Goal: Communication & Community: Answer question/provide support

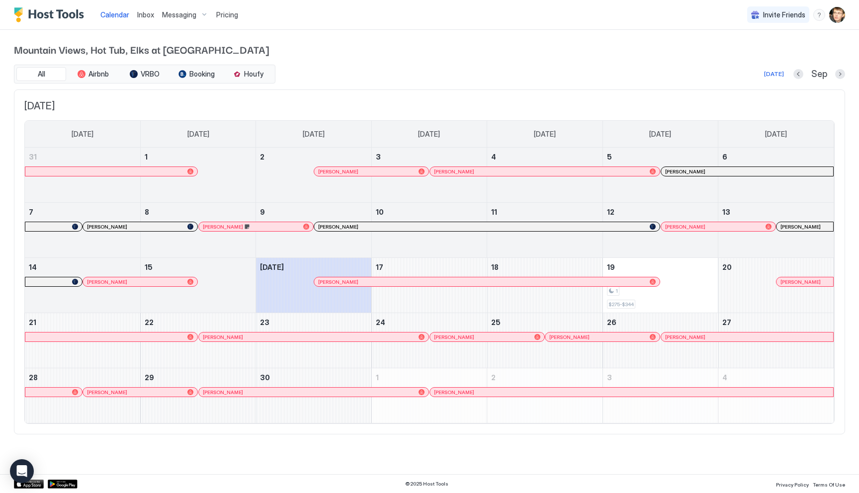
click at [337, 282] on div at bounding box center [337, 282] width 8 height 8
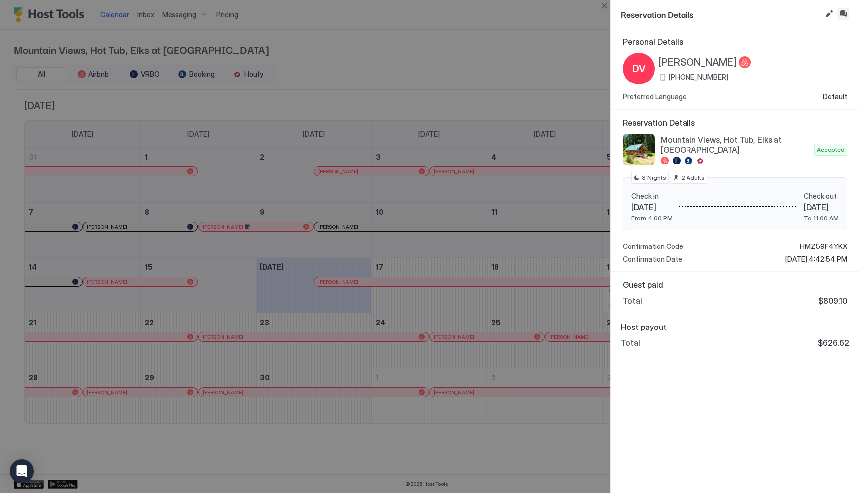
click at [845, 13] on button "Inbox" at bounding box center [843, 14] width 12 height 12
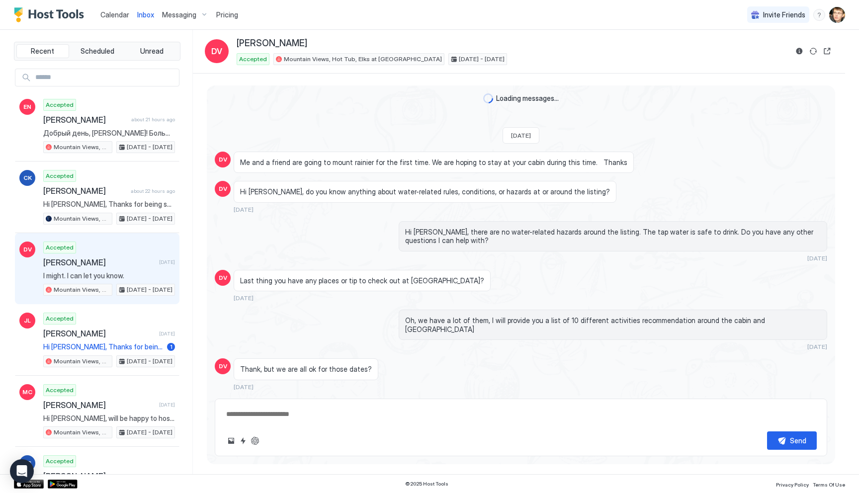
scroll to position [1489, 0]
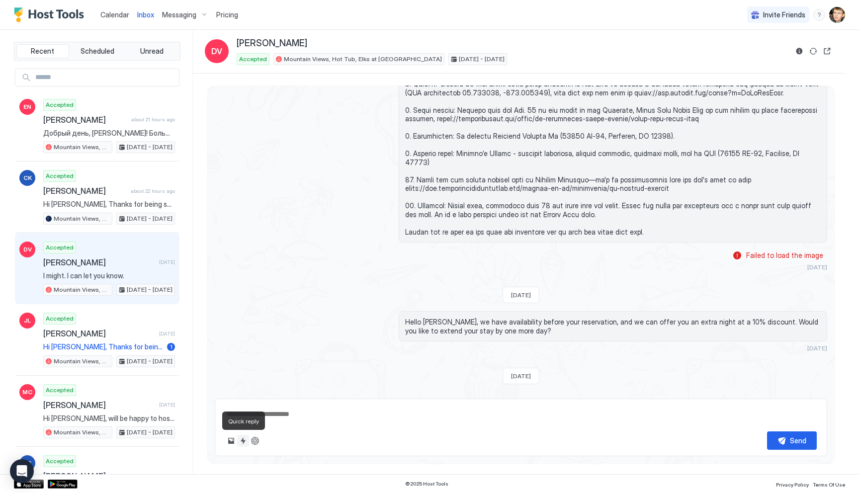
click at [246, 439] on button "Quick reply" at bounding box center [243, 441] width 12 height 12
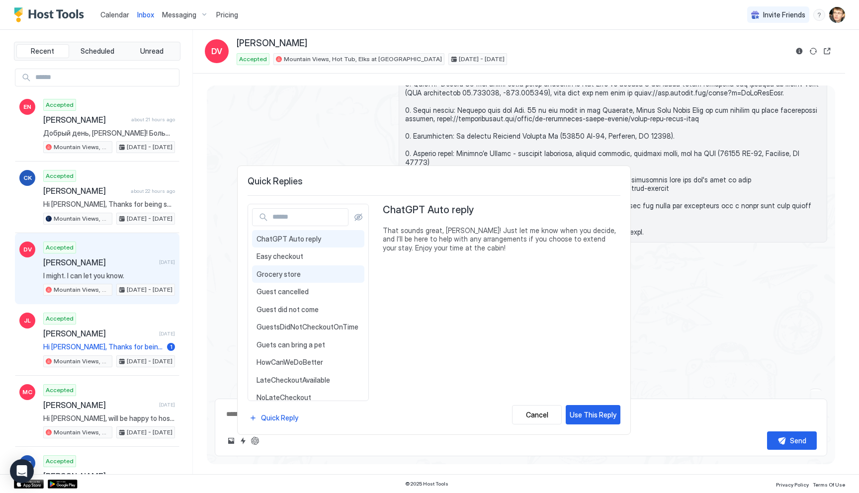
scroll to position [151, 0]
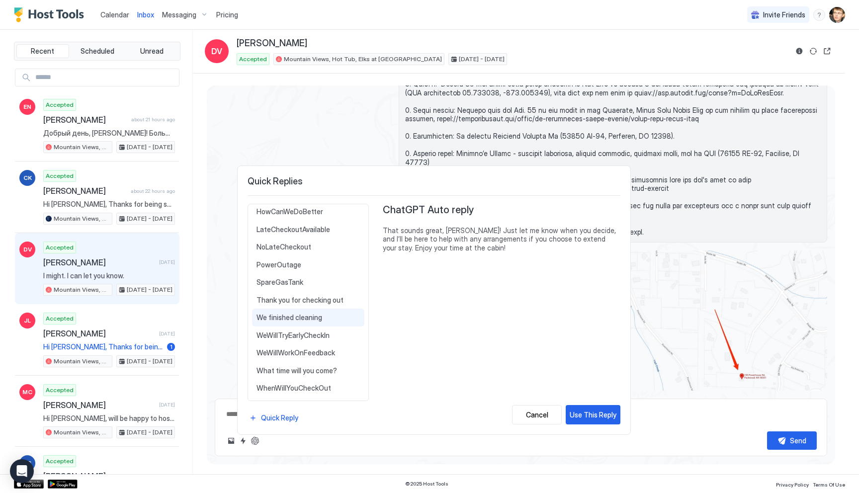
click at [314, 318] on span "We finished cleaning" at bounding box center [308, 317] width 103 height 9
click at [600, 418] on div "Use This Reply" at bounding box center [593, 415] width 47 height 10
type textarea "*"
type textarea "**********"
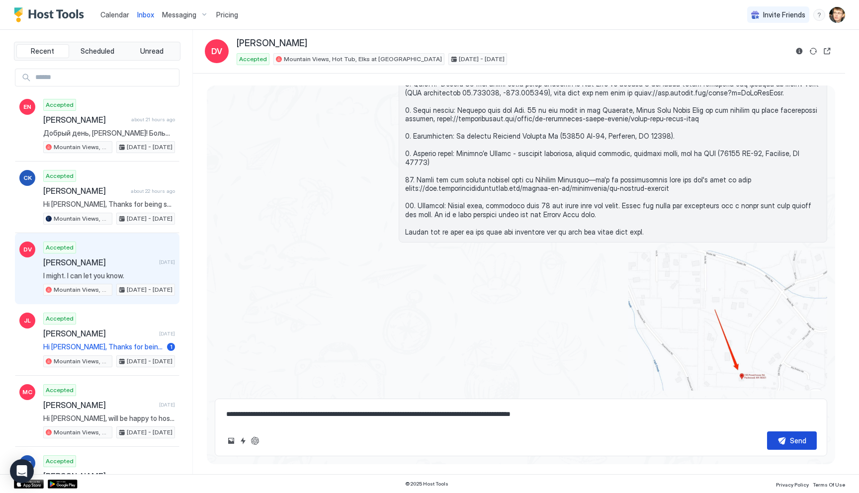
click at [785, 437] on button "Send" at bounding box center [792, 441] width 50 height 18
type textarea "*"
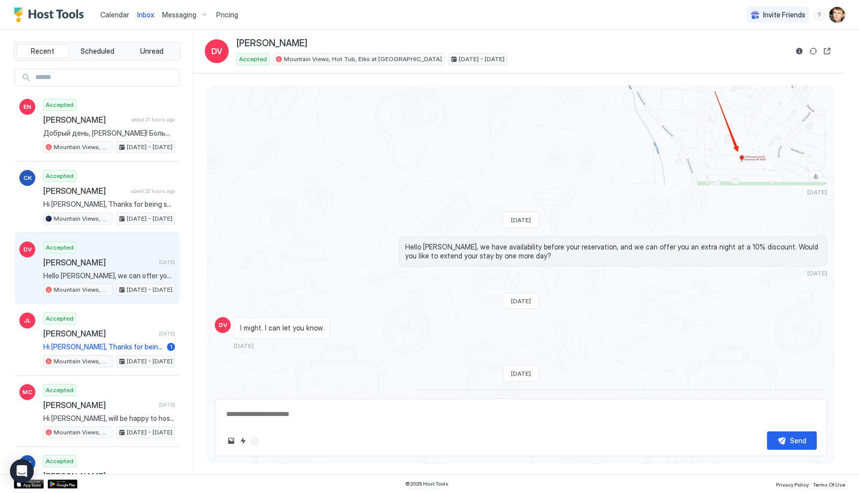
type textarea "*"
click at [562, 35] on div "Inbox DV David Valadez Accepted Mountain Views, Hot Tub, Elks at Mount Rainier …" at bounding box center [519, 52] width 652 height 44
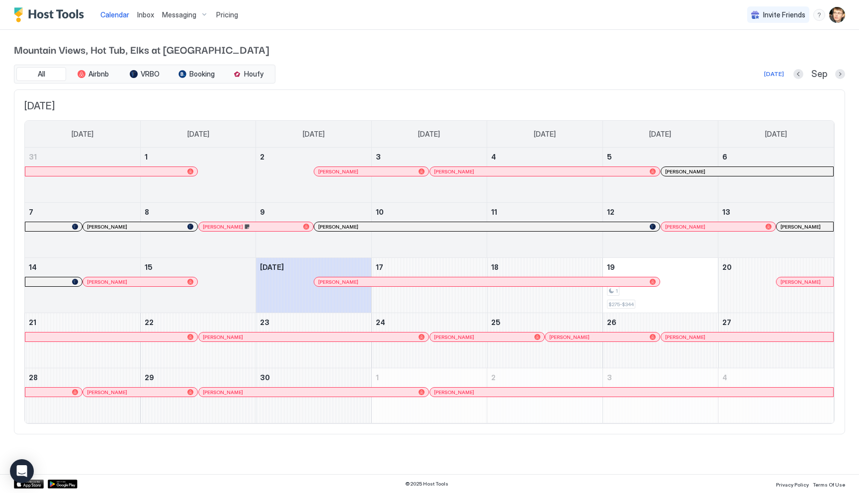
click at [671, 229] on div at bounding box center [671, 227] width 8 height 8
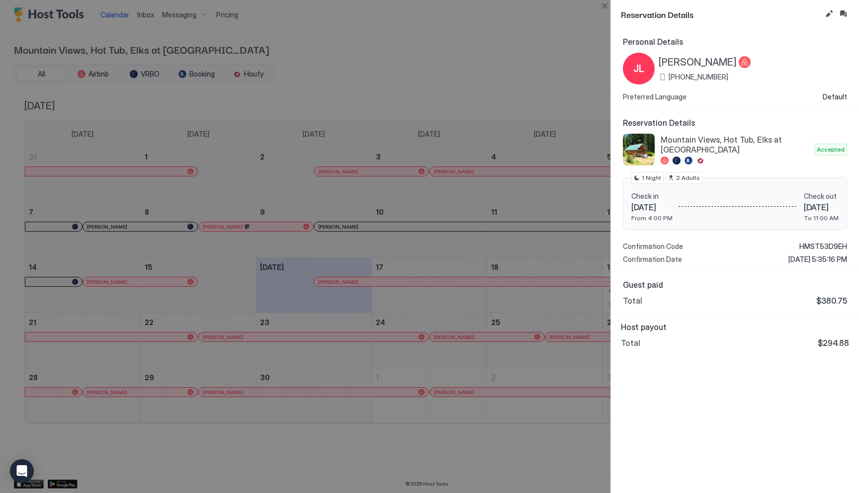
click at [738, 303] on div "Total $380.75" at bounding box center [735, 301] width 224 height 10
click at [694, 297] on div "Total $380.75" at bounding box center [735, 301] width 224 height 10
click at [688, 339] on div "Total $294.88" at bounding box center [735, 343] width 228 height 10
click at [771, 245] on div "Confirmation Code HMST53D9EH" at bounding box center [735, 246] width 224 height 9
click at [595, 69] on div at bounding box center [429, 246] width 859 height 493
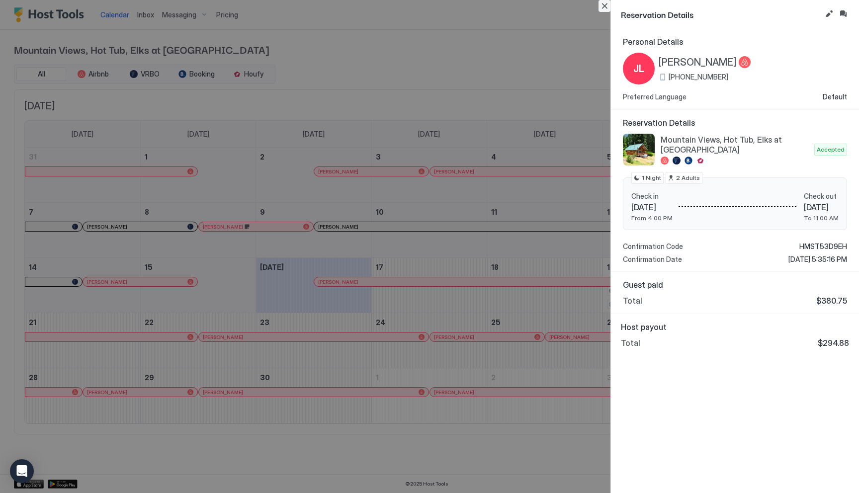
click at [603, 4] on button "Close" at bounding box center [605, 6] width 12 height 12
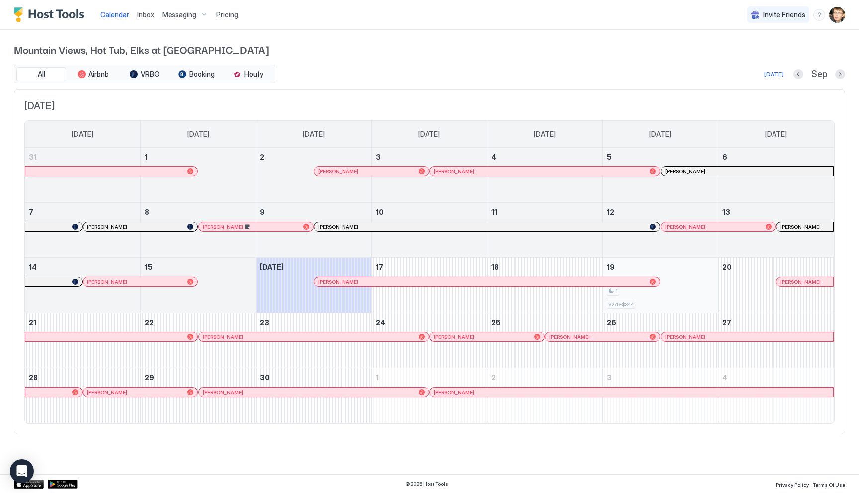
click at [680, 299] on div "1 $275-$344" at bounding box center [660, 285] width 107 height 47
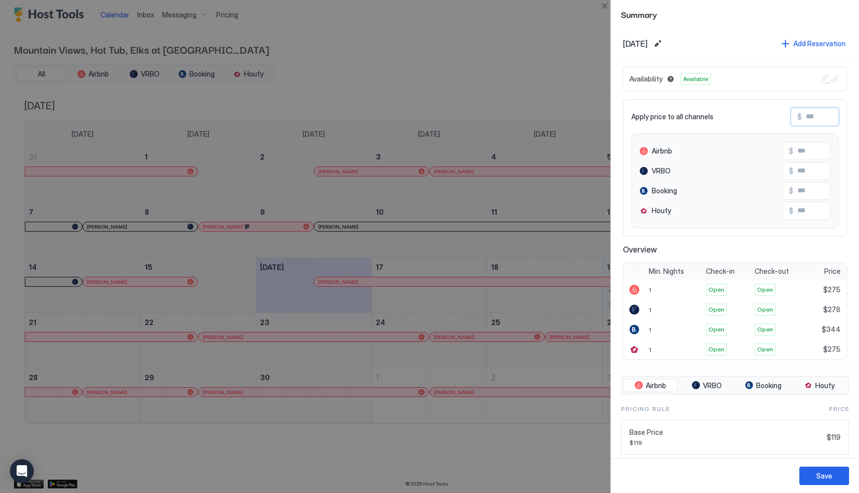
click at [815, 119] on input "Input Field" at bounding box center [842, 116] width 80 height 17
type input "*"
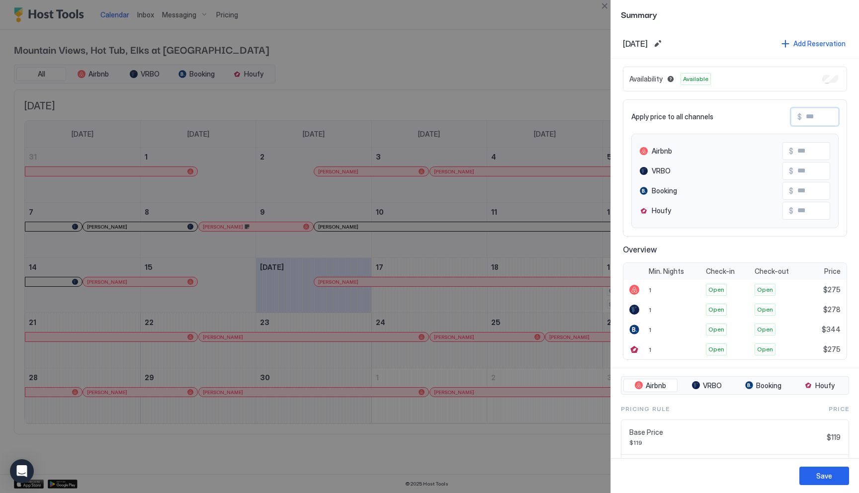
type input "*"
type input "**"
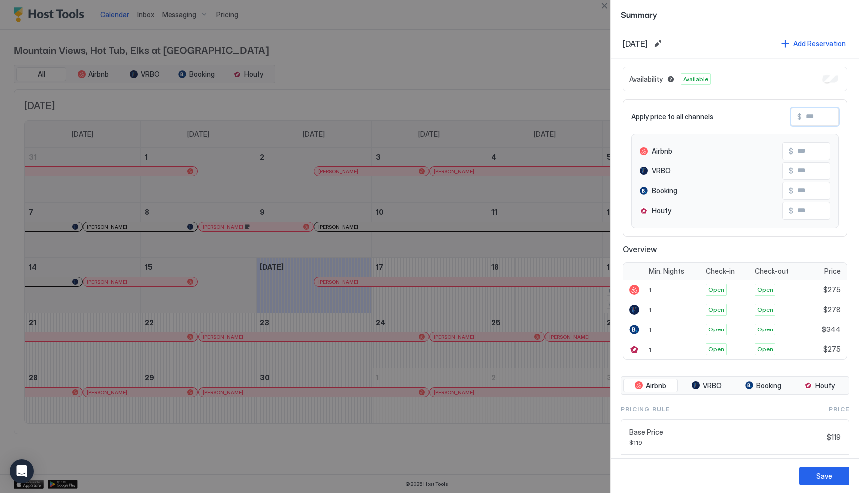
type input "**"
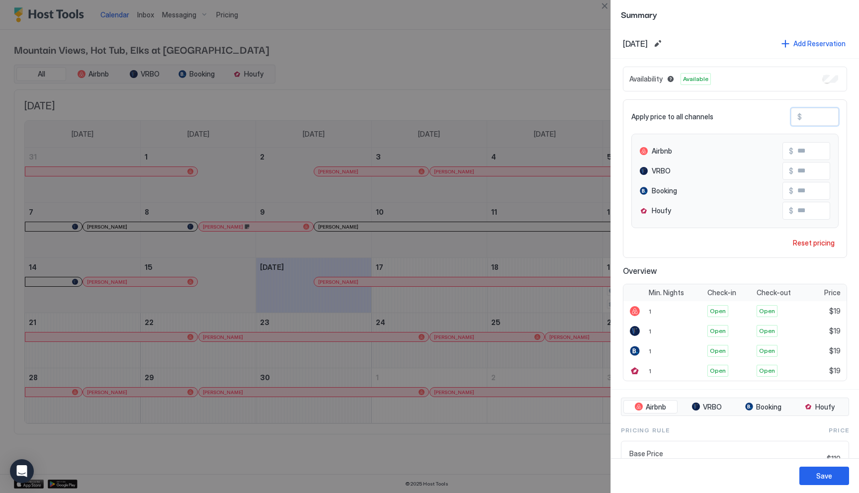
type input "***"
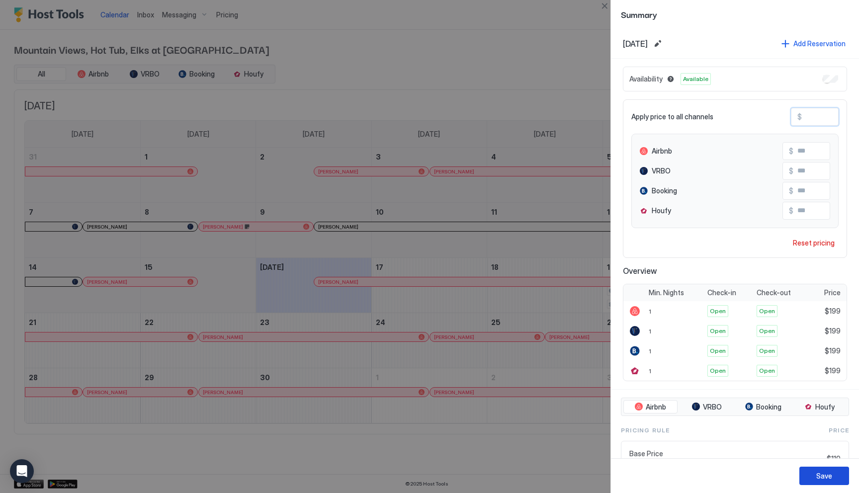
type input "***"
click at [820, 469] on button "Save" at bounding box center [825, 476] width 50 height 18
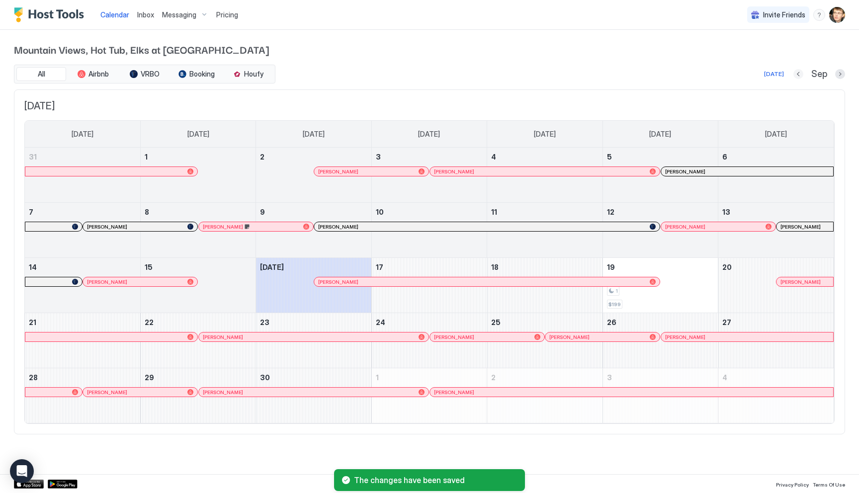
click at [799, 74] on button "Previous month" at bounding box center [799, 74] width 10 height 10
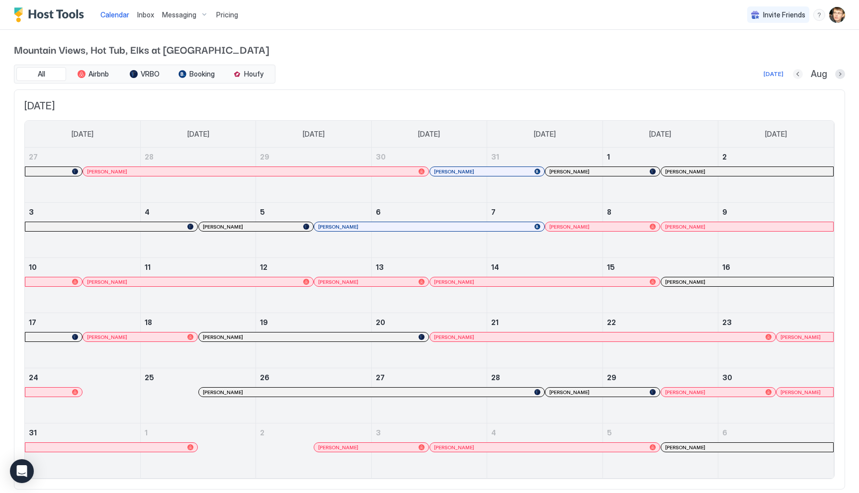
click at [799, 74] on button "Previous month" at bounding box center [798, 74] width 10 height 10
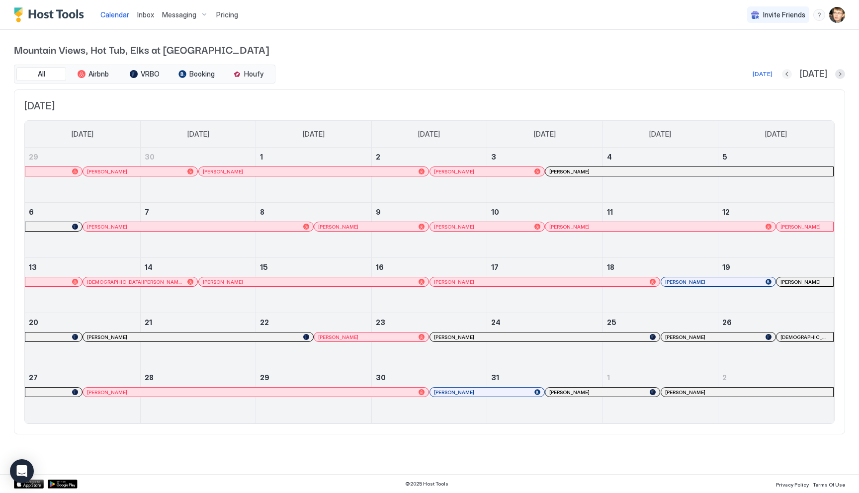
click at [792, 74] on button "Previous month" at bounding box center [787, 74] width 10 height 10
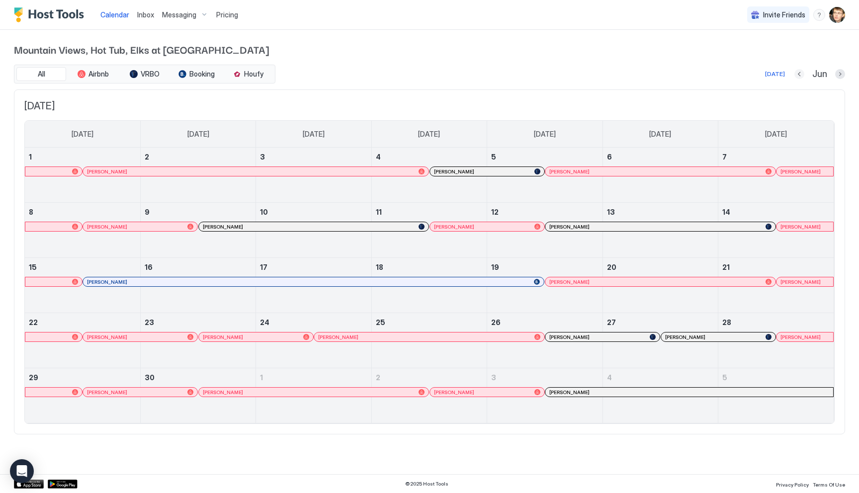
click at [799, 74] on button "Previous month" at bounding box center [800, 74] width 10 height 10
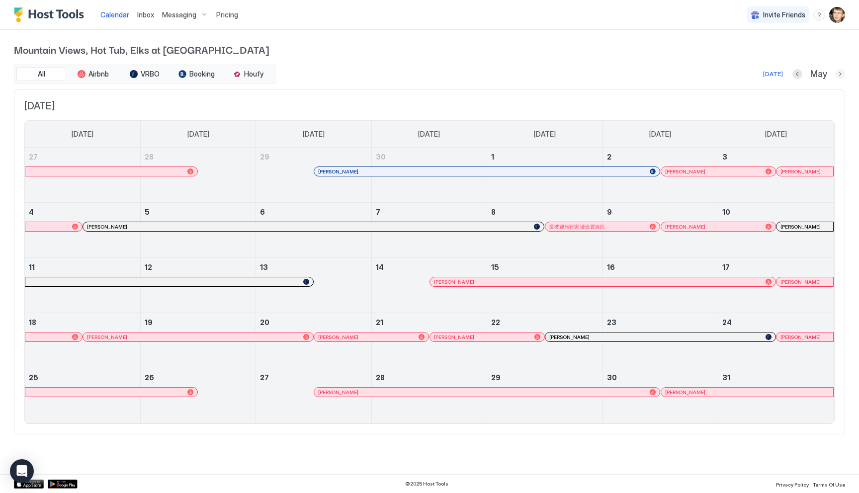
click at [843, 73] on button "Next month" at bounding box center [840, 74] width 10 height 10
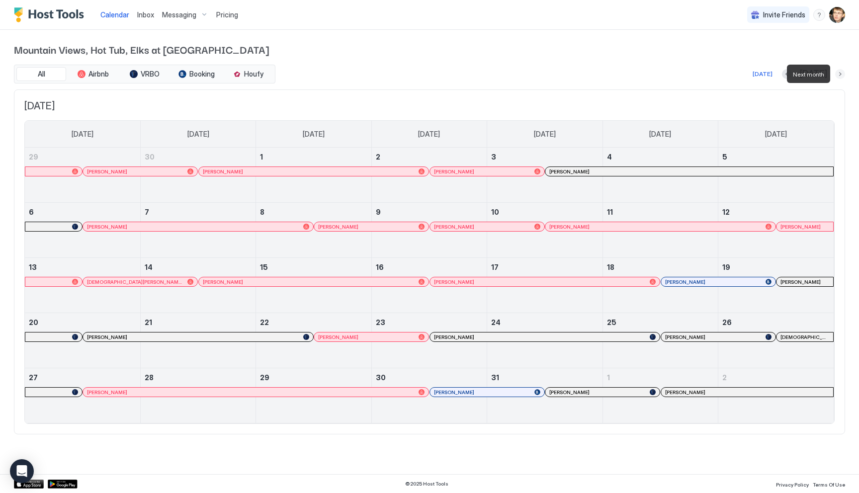
click at [843, 73] on button "Next month" at bounding box center [840, 74] width 10 height 10
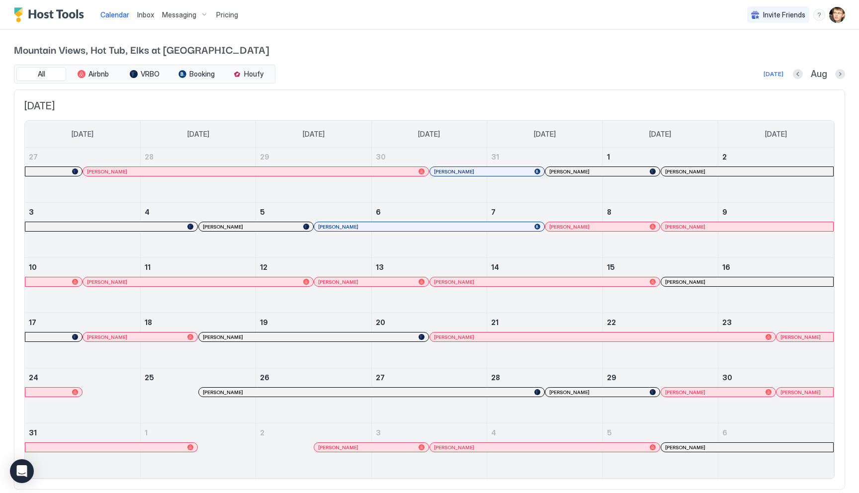
click at [835, 75] on button "Next month" at bounding box center [840, 74] width 10 height 10
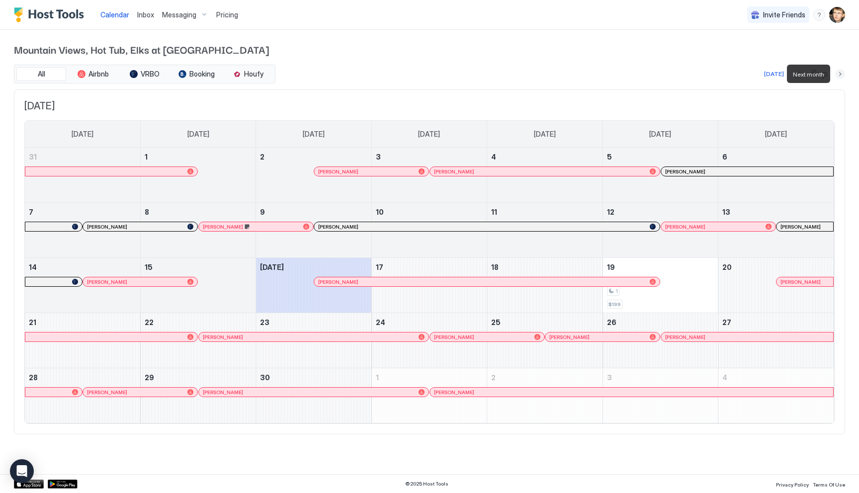
click at [844, 74] on button "Next month" at bounding box center [840, 74] width 10 height 10
